Goal: Task Accomplishment & Management: Manage account settings

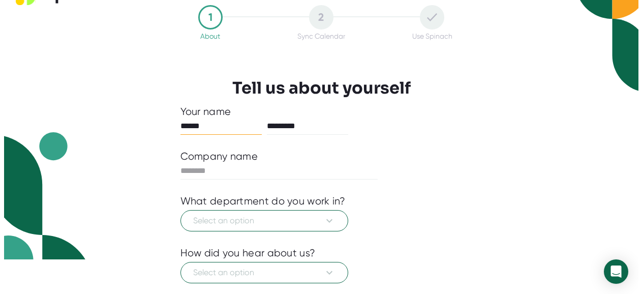
scroll to position [51, 0]
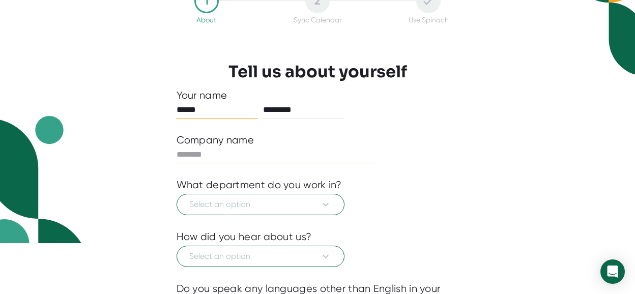
click at [209, 152] on input "text" at bounding box center [276, 154] width 198 height 16
type input "**********"
click at [319, 206] on icon at bounding box center [325, 204] width 12 height 12
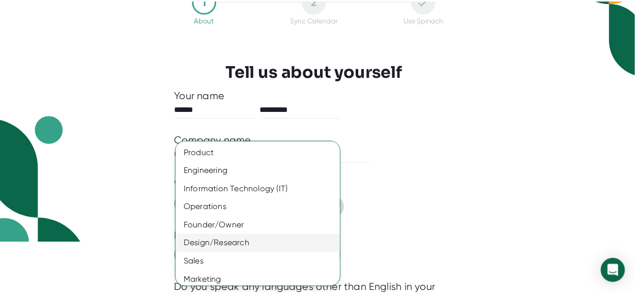
scroll to position [96, 0]
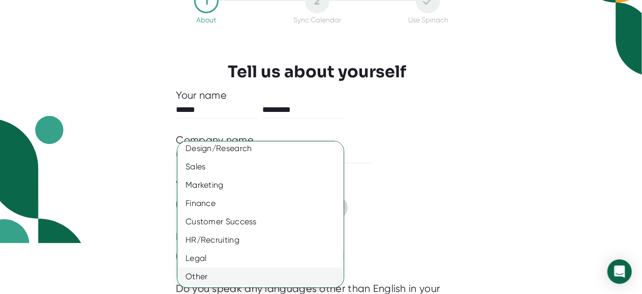
click at [213, 269] on div "Other" at bounding box center [265, 277] width 174 height 18
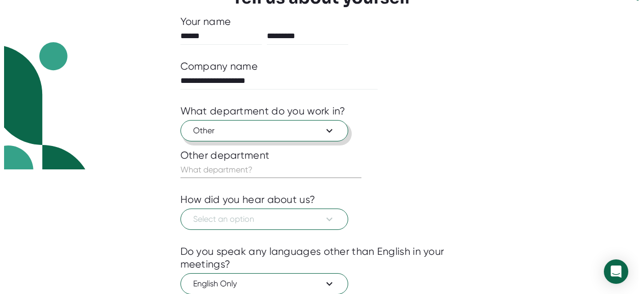
scroll to position [125, 0]
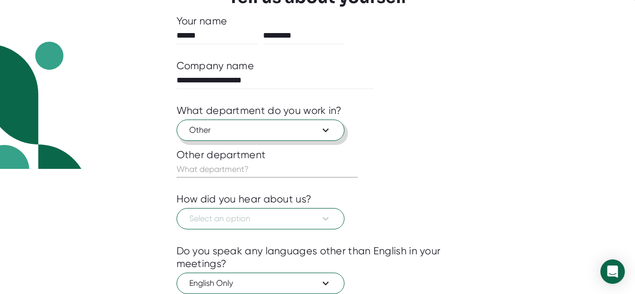
click at [202, 162] on input "text" at bounding box center [267, 169] width 181 height 16
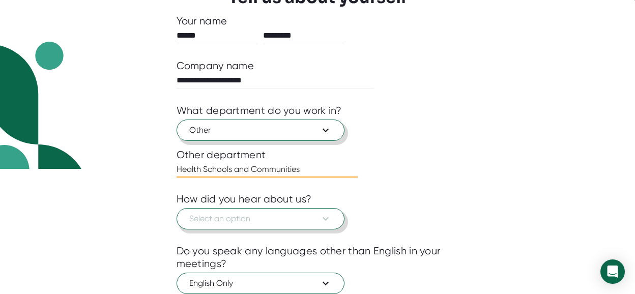
type input "Health Schools and Communities"
click at [208, 226] on button "Select an option" at bounding box center [261, 218] width 168 height 21
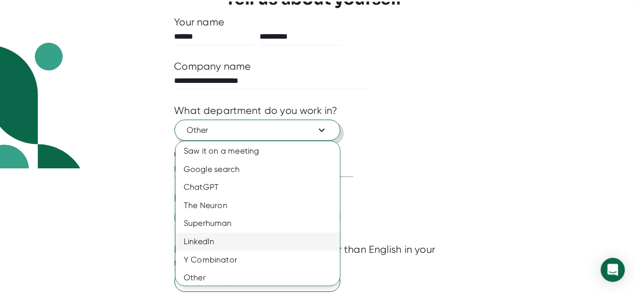
scroll to position [22, 0]
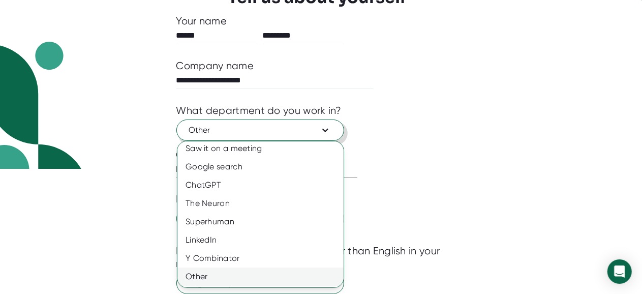
click at [215, 276] on div "Other" at bounding box center [265, 277] width 174 height 18
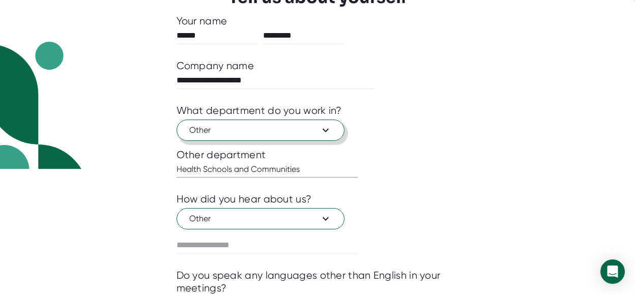
click at [204, 254] on div at bounding box center [318, 261] width 282 height 15
click at [201, 244] on input "text" at bounding box center [267, 245] width 181 height 16
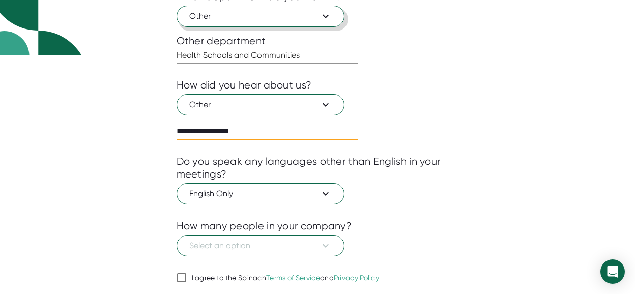
scroll to position [240, 0]
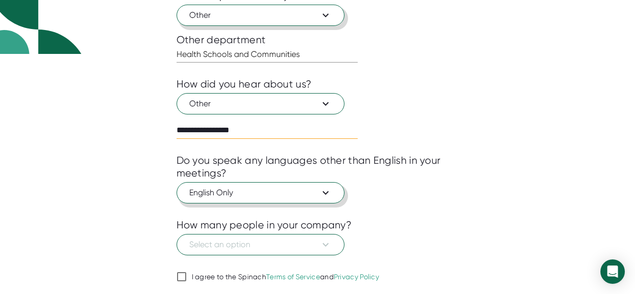
type input "**********"
click at [328, 192] on icon at bounding box center [325, 193] width 12 height 12
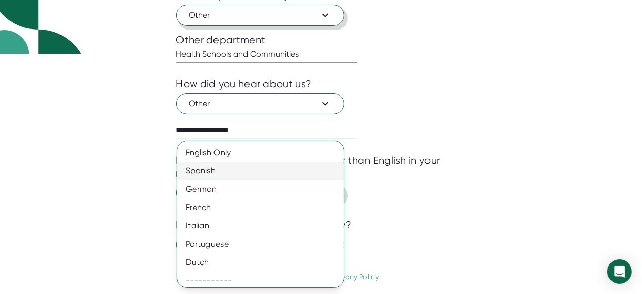
click at [229, 178] on div "Spanish" at bounding box center [265, 171] width 174 height 18
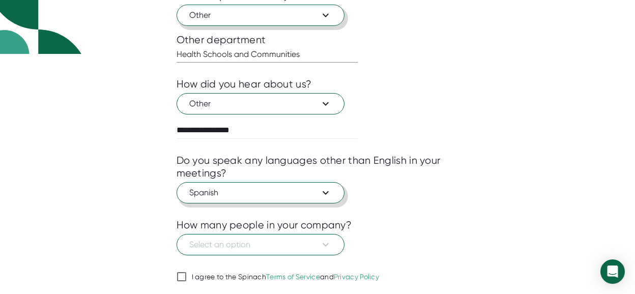
click at [330, 191] on icon at bounding box center [325, 193] width 12 height 12
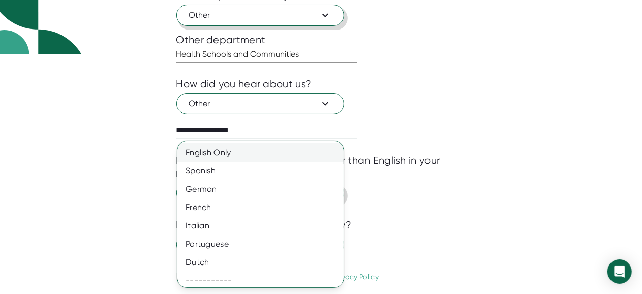
click at [215, 154] on div "English Only" at bounding box center [265, 152] width 174 height 18
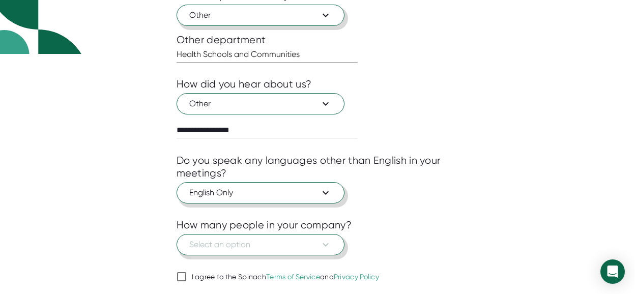
click at [223, 242] on span "Select an option" at bounding box center [260, 245] width 142 height 12
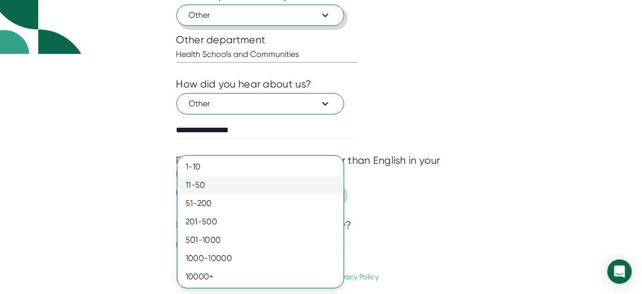
click at [198, 184] on div "11-50" at bounding box center [261, 185] width 166 height 18
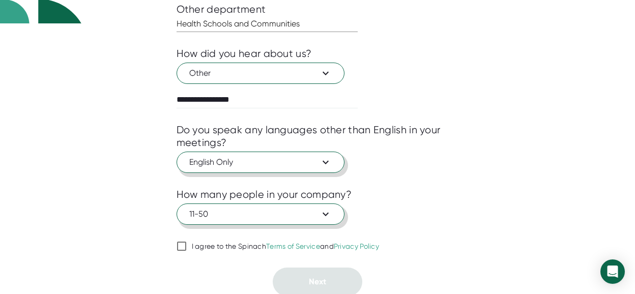
scroll to position [270, 0]
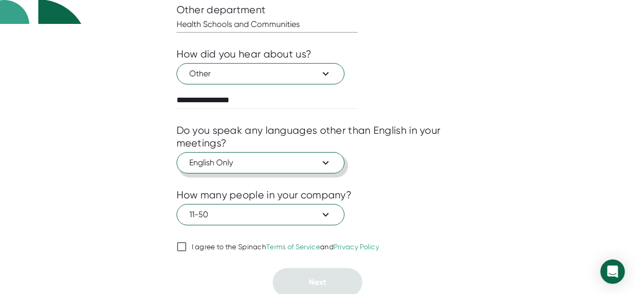
click at [184, 249] on input "I agree to the Spinach Terms of Service and Privacy Policy" at bounding box center [182, 247] width 10 height 12
checkbox input "true"
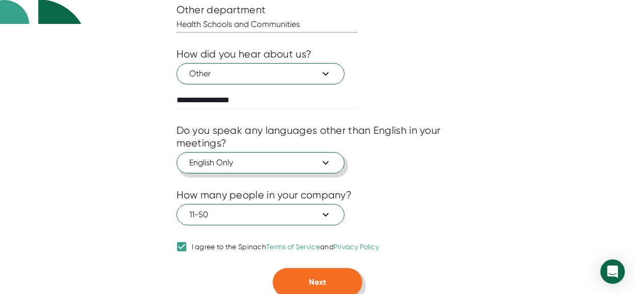
click at [333, 280] on button "Next" at bounding box center [318, 282] width 90 height 28
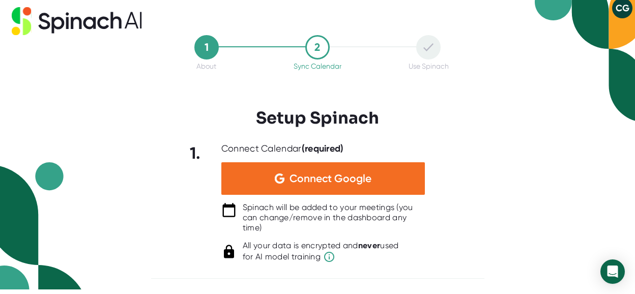
scroll to position [4, 0]
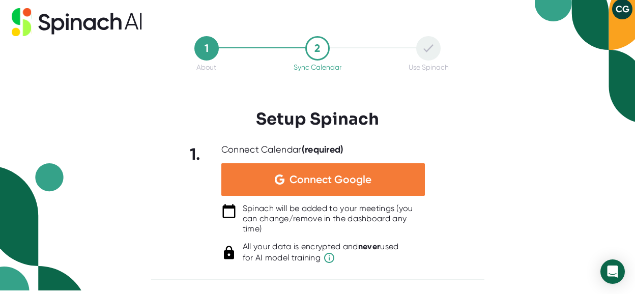
click at [323, 179] on span "Connect Google" at bounding box center [330, 179] width 82 height 10
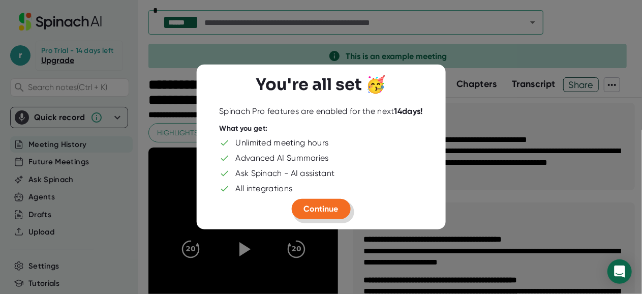
click at [329, 209] on span "Continue" at bounding box center [321, 209] width 35 height 10
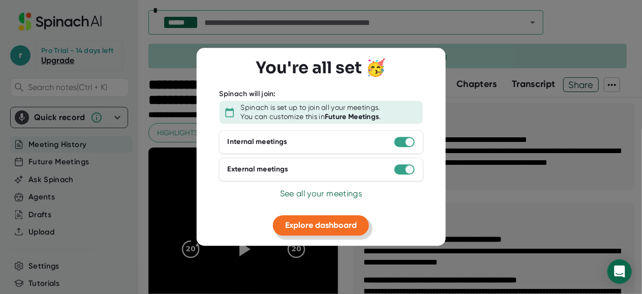
click at [330, 222] on span "Explore dashboard" at bounding box center [321, 225] width 72 height 10
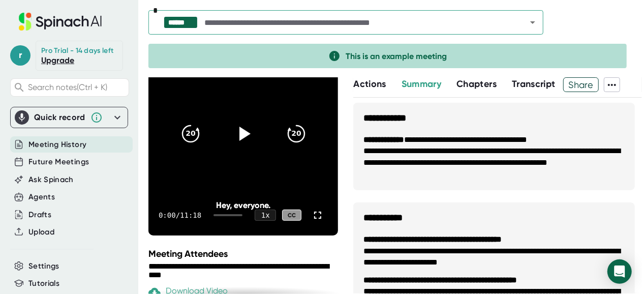
scroll to position [115, 0]
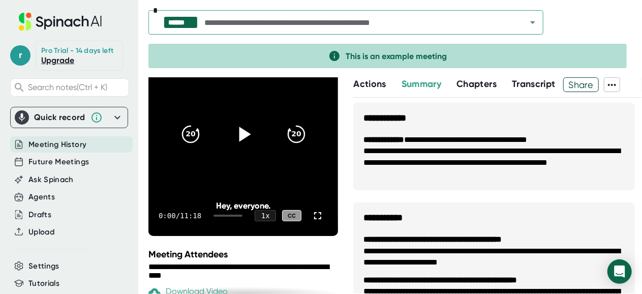
click at [240, 138] on icon at bounding box center [243, 134] width 25 height 25
click at [276, 157] on video at bounding box center [244, 134] width 190 height 203
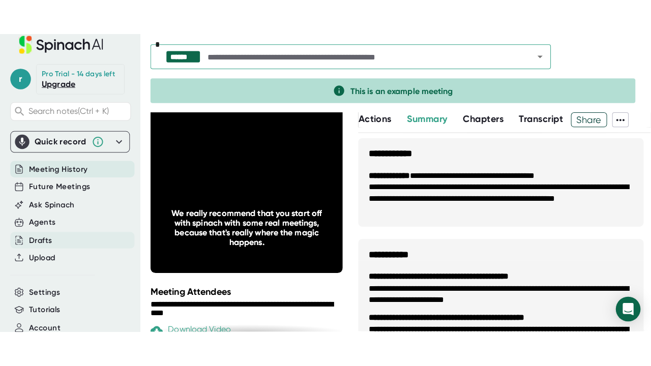
scroll to position [0, 0]
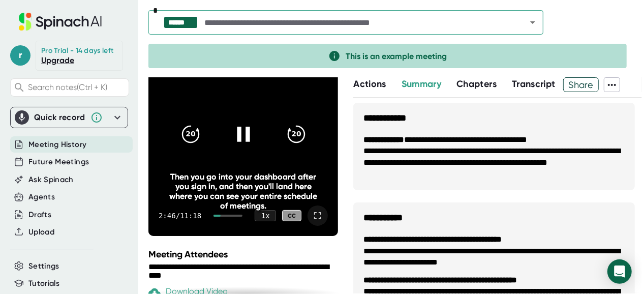
click at [312, 215] on icon at bounding box center [318, 216] width 12 height 12
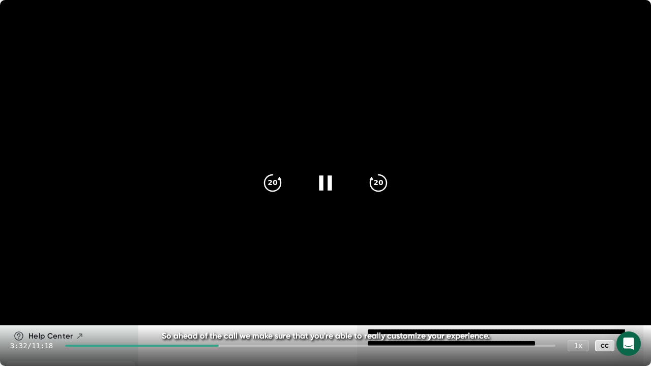
click at [633, 293] on icon at bounding box center [630, 345] width 7 height 7
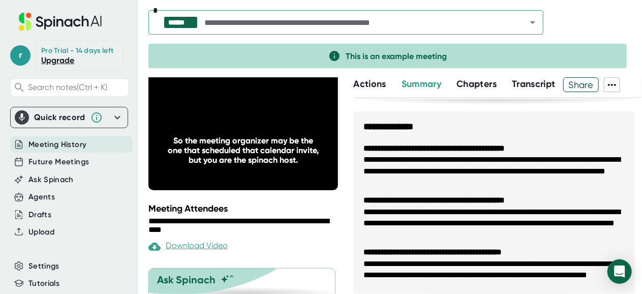
scroll to position [227, 0]
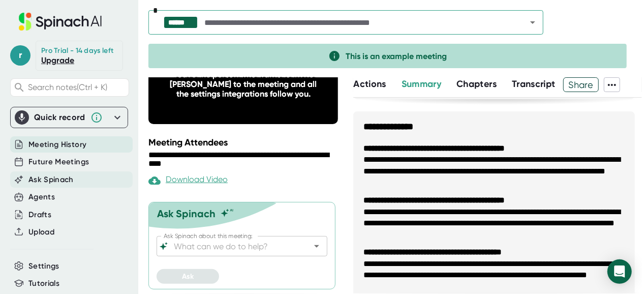
click at [61, 186] on span "Ask Spinach" at bounding box center [50, 180] width 45 height 12
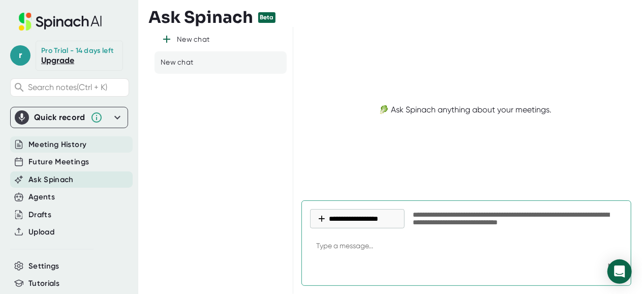
type textarea "x"
click at [67, 149] on span "Meeting History" at bounding box center [57, 145] width 58 height 12
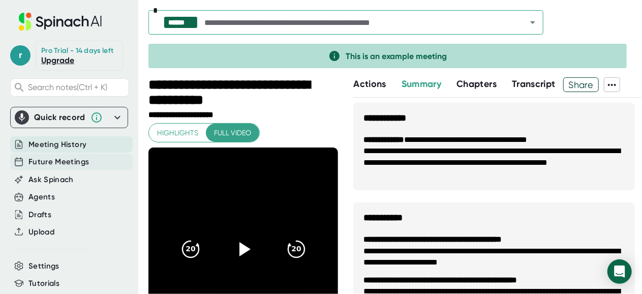
click at [67, 167] on span "Future Meetings" at bounding box center [58, 162] width 61 height 12
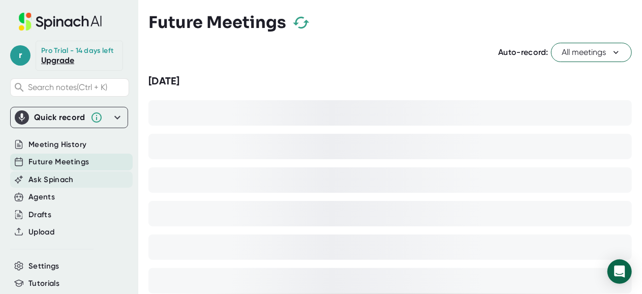
click at [56, 186] on span "Ask Spinach" at bounding box center [50, 180] width 45 height 12
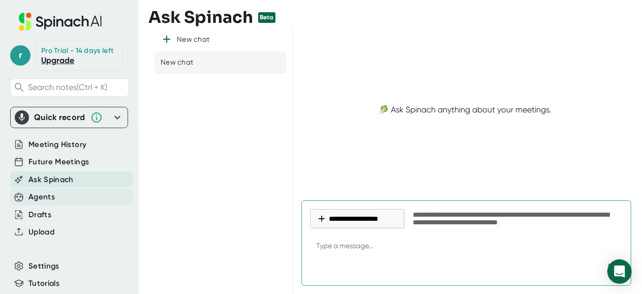
type textarea "x"
drag, startPoint x: 37, startPoint y: 197, endPoint x: 39, endPoint y: 205, distance: 8.3
click at [38, 201] on div "Agents" at bounding box center [69, 197] width 118 height 18
click at [39, 203] on div "Agents" at bounding box center [41, 197] width 26 height 12
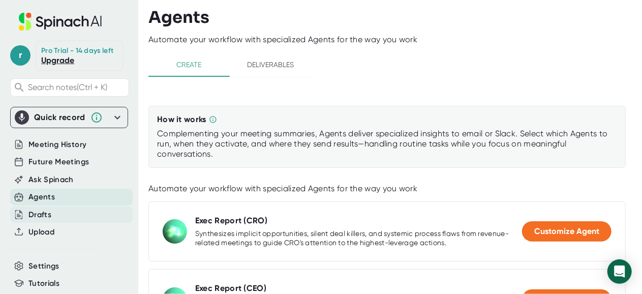
click at [35, 221] on div "Drafts" at bounding box center [39, 215] width 23 height 12
